Goal: Information Seeking & Learning: Learn about a topic

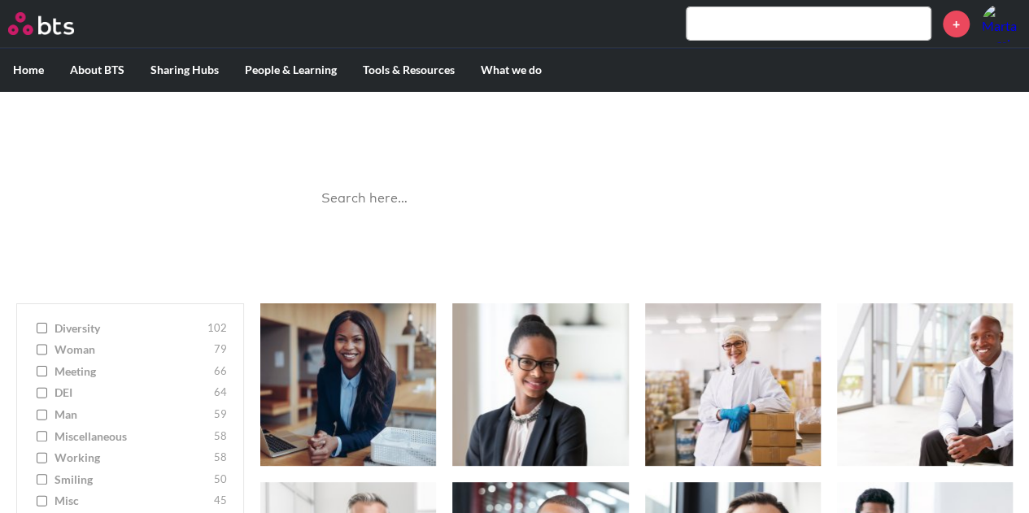
click at [771, 27] on input "text" at bounding box center [808, 23] width 244 height 33
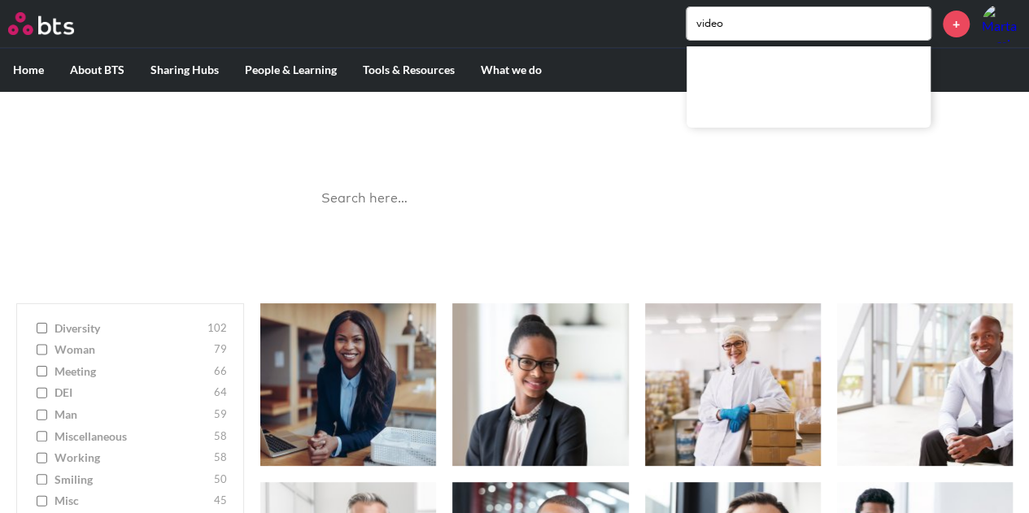
type input "video"
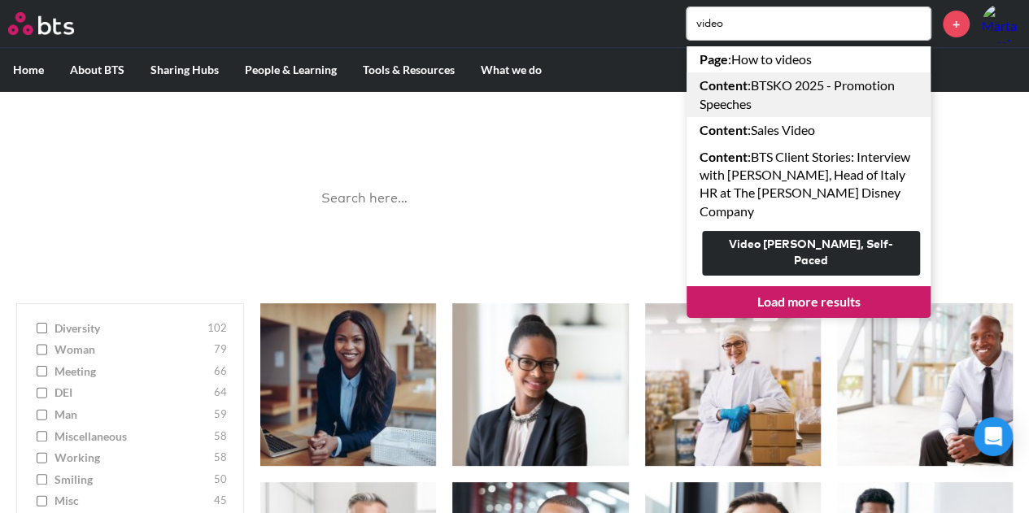
click at [786, 87] on link "Content : BTSKO 2025 - Promotion Speeches" at bounding box center [808, 94] width 244 height 45
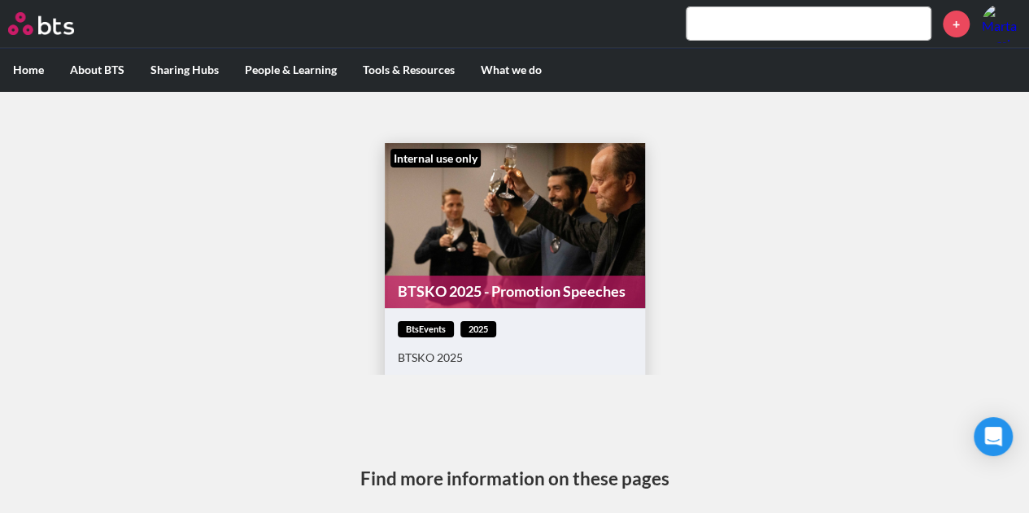
click at [721, 28] on input "text" at bounding box center [808, 23] width 244 height 33
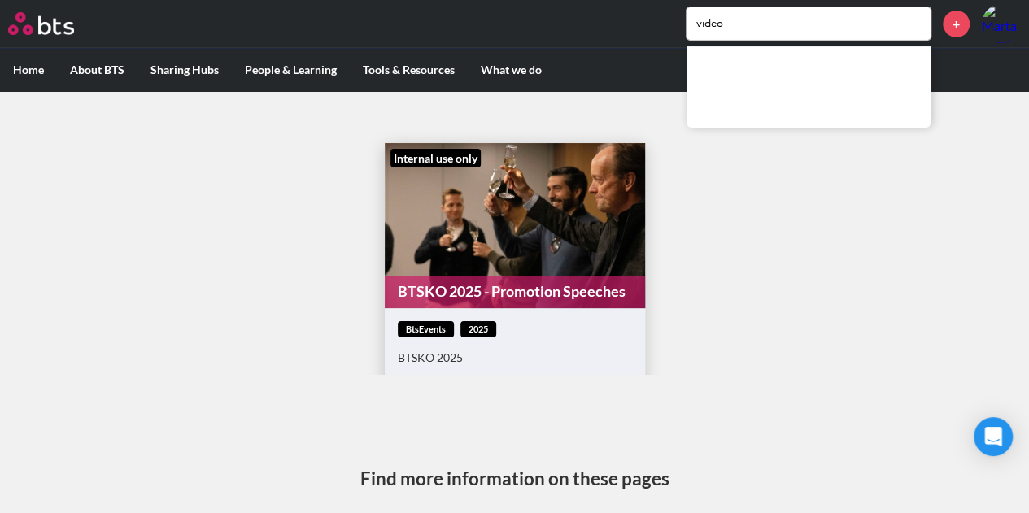
type input "video"
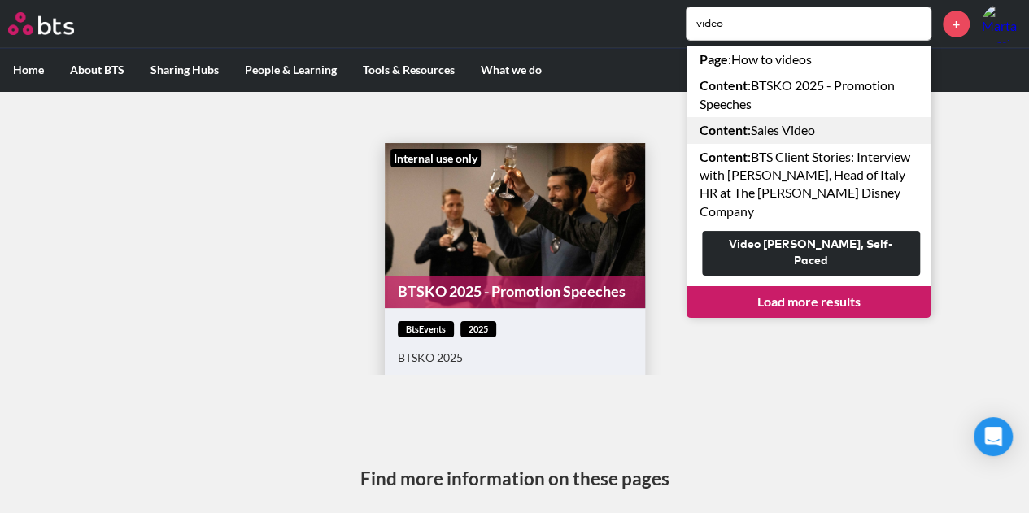
click at [778, 133] on link "Content : Sales Video" at bounding box center [808, 130] width 244 height 26
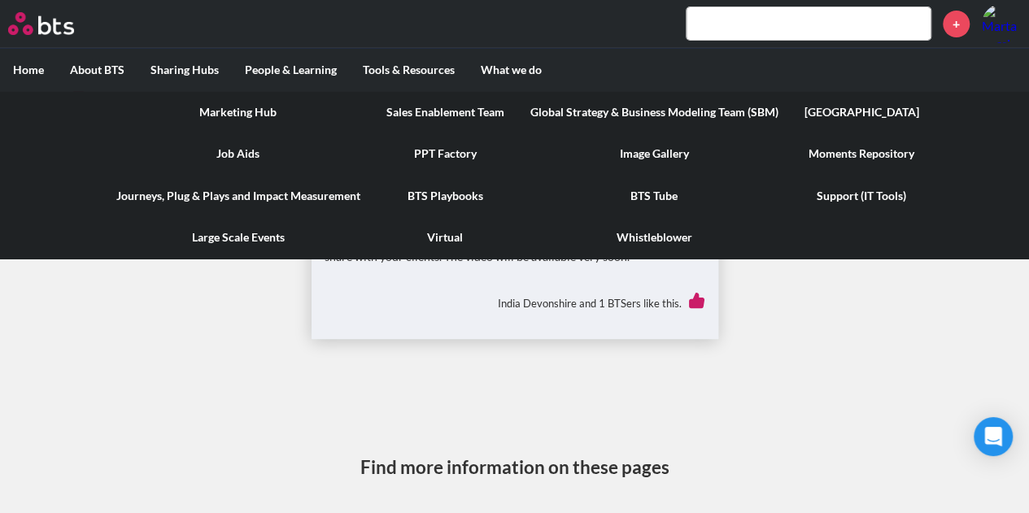
click at [447, 242] on link "Virtual" at bounding box center [445, 237] width 144 height 42
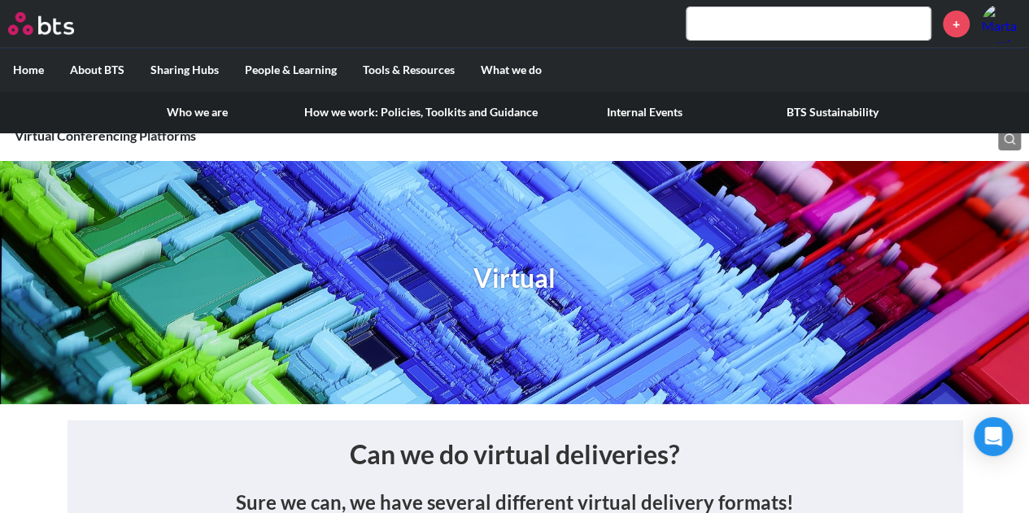
drag, startPoint x: 182, startPoint y: 108, endPoint x: 514, endPoint y: 210, distance: 347.1
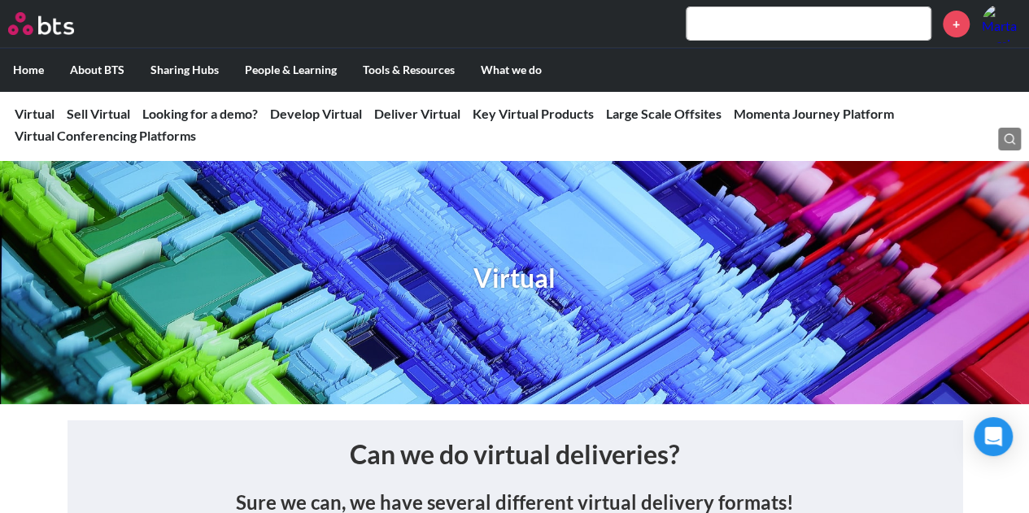
click at [182, 108] on link "Who we are" at bounding box center [197, 112] width 188 height 42
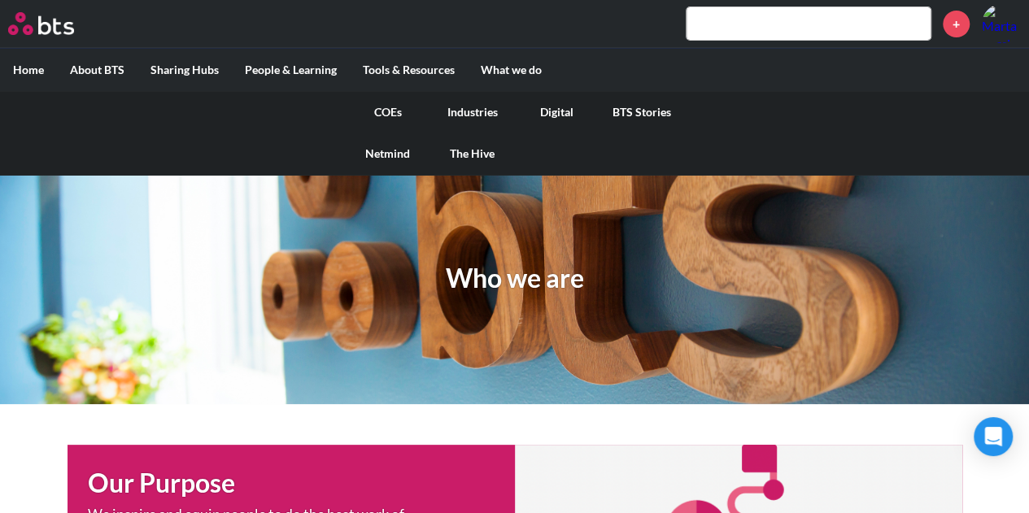
click at [564, 105] on link "Digital" at bounding box center [557, 112] width 85 height 42
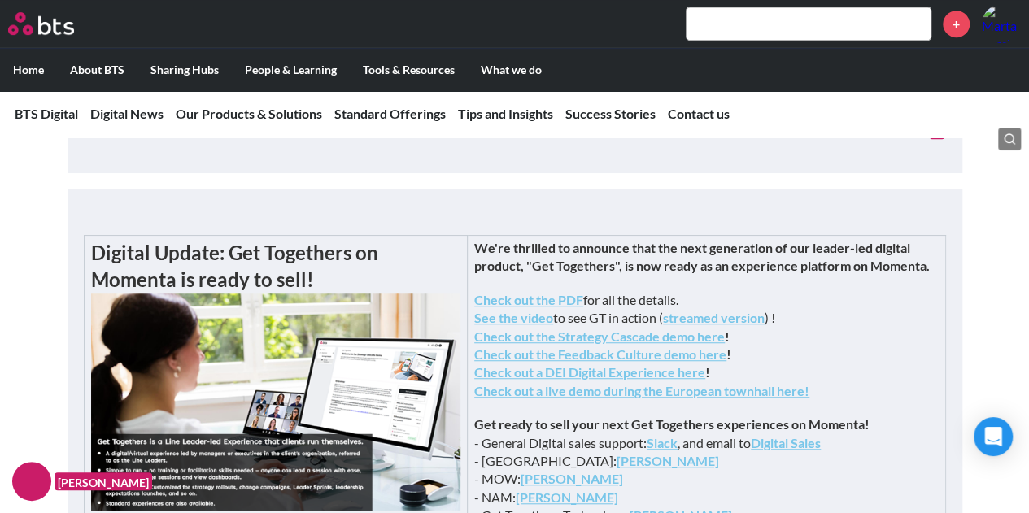
scroll to position [488, 0]
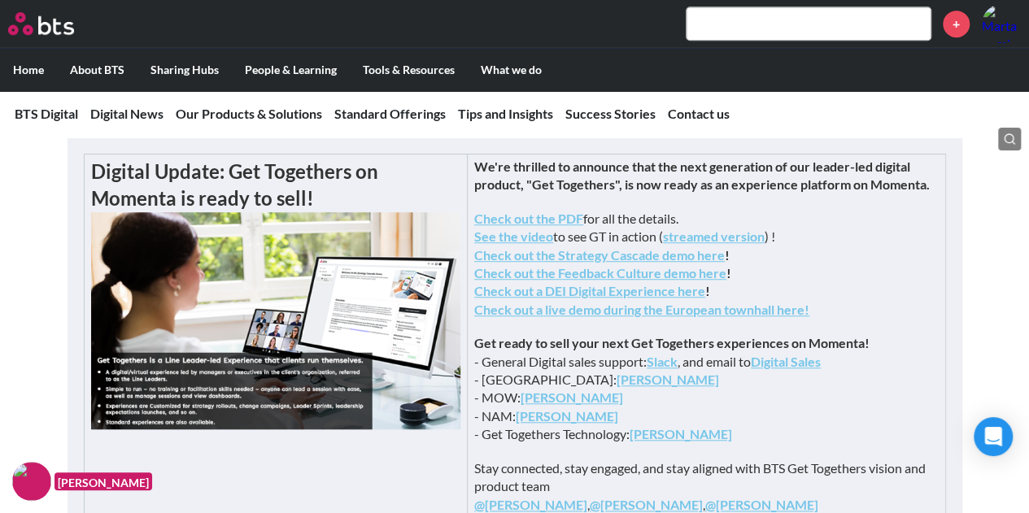
click at [553, 244] on strong "See the video" at bounding box center [513, 236] width 79 height 15
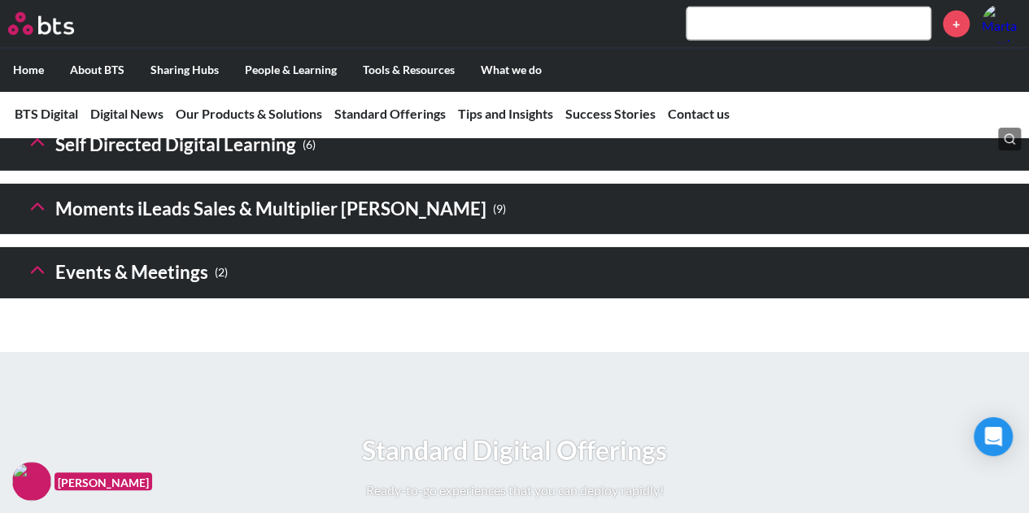
scroll to position [2603, 0]
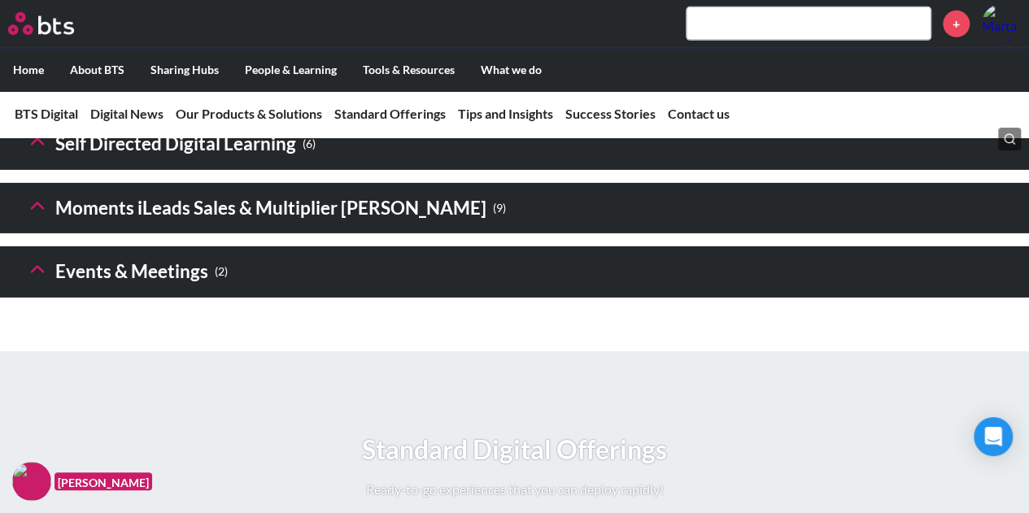
click at [50, 290] on h3 "Events & Meetings ( 2 )" at bounding box center [127, 272] width 202 height 35
click at [52, 290] on h3 "Events & Meetings ( 2 )" at bounding box center [127, 272] width 202 height 35
click at [42, 281] on icon at bounding box center [37, 269] width 23 height 23
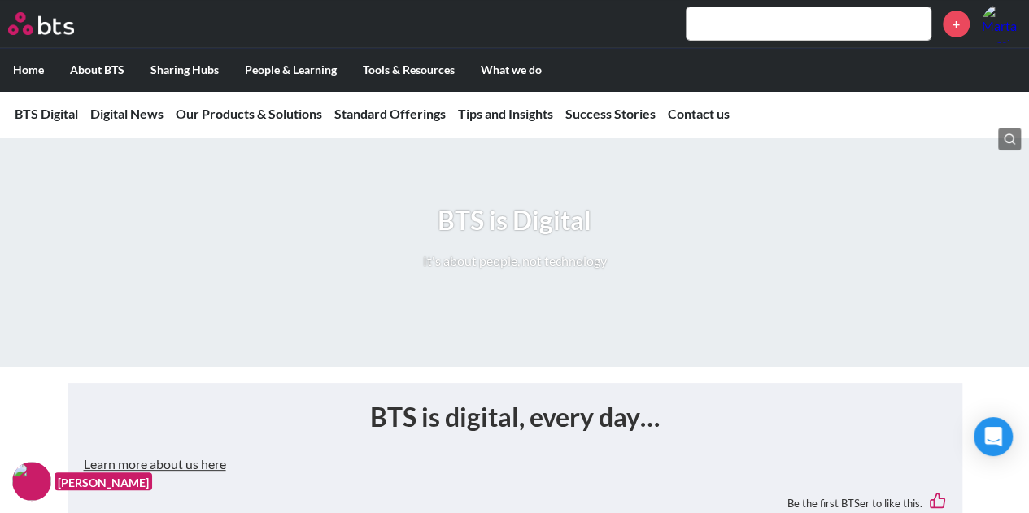
scroll to position [0, 0]
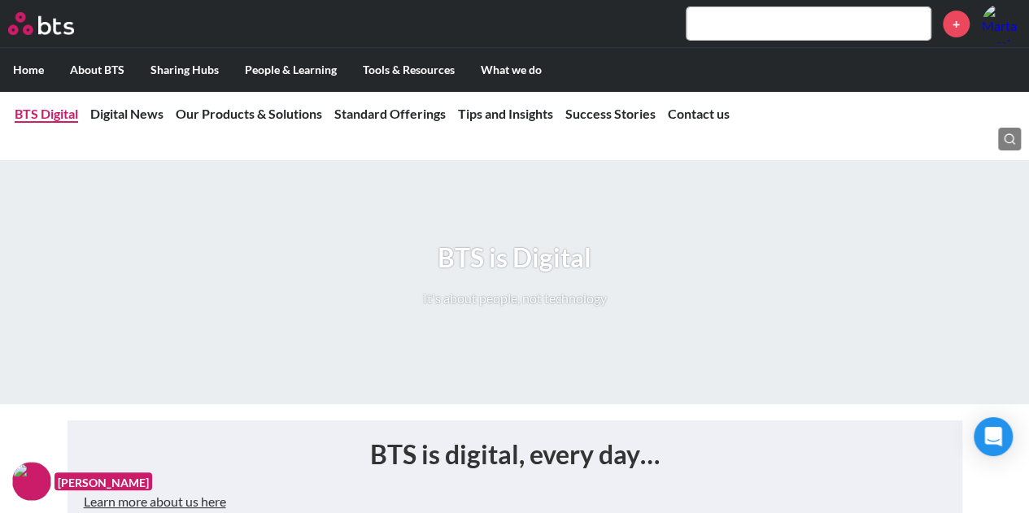
drag, startPoint x: 53, startPoint y: 115, endPoint x: 60, endPoint y: 121, distance: 9.8
click at [53, 115] on link "BTS Digital" at bounding box center [46, 113] width 63 height 15
